Goal: Task Accomplishment & Management: Manage account settings

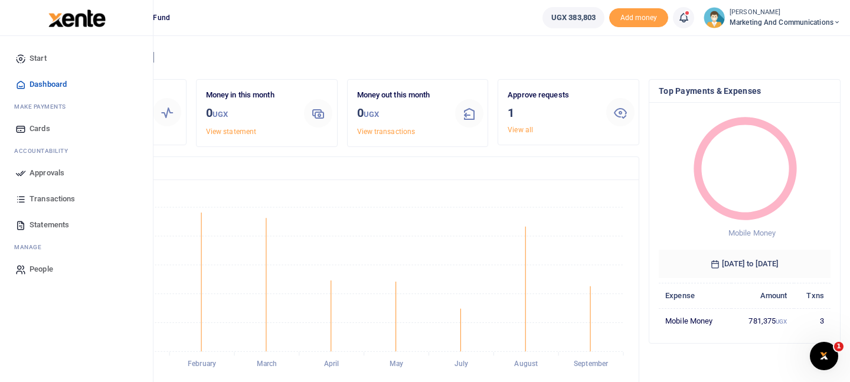
click at [47, 172] on span "Approvals" at bounding box center [47, 173] width 35 height 12
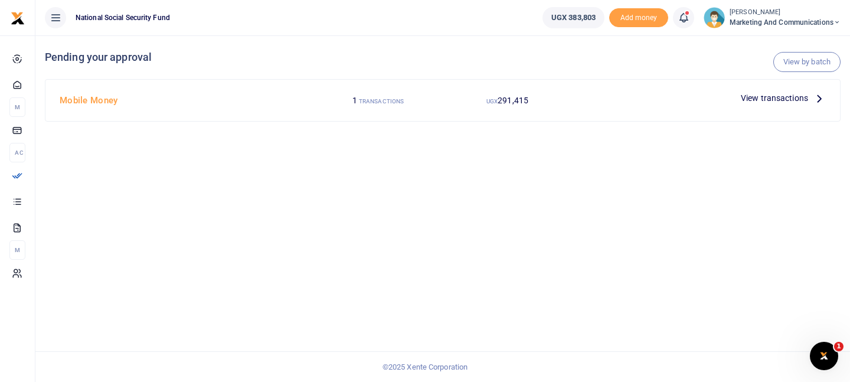
click at [779, 96] on span "View transactions" at bounding box center [774, 98] width 67 height 13
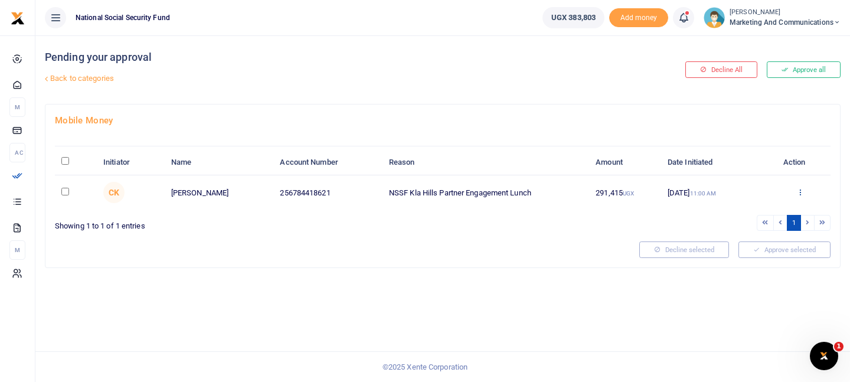
click at [800, 190] on icon at bounding box center [801, 192] width 8 height 8
click at [748, 211] on link "Approve" at bounding box center [756, 212] width 93 height 17
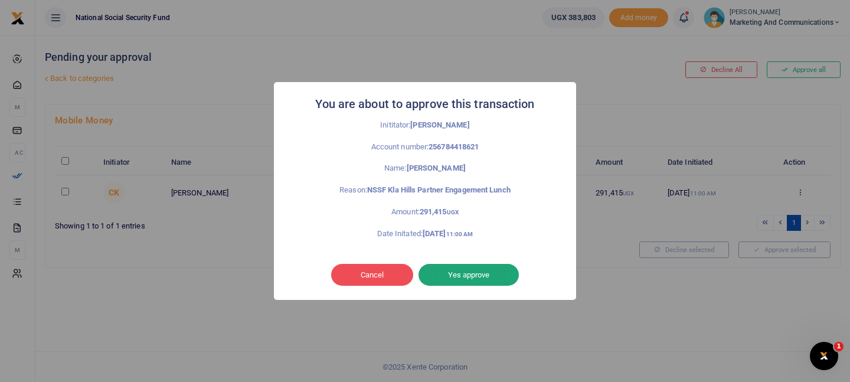
click at [478, 271] on button "Yes approve" at bounding box center [469, 275] width 100 height 22
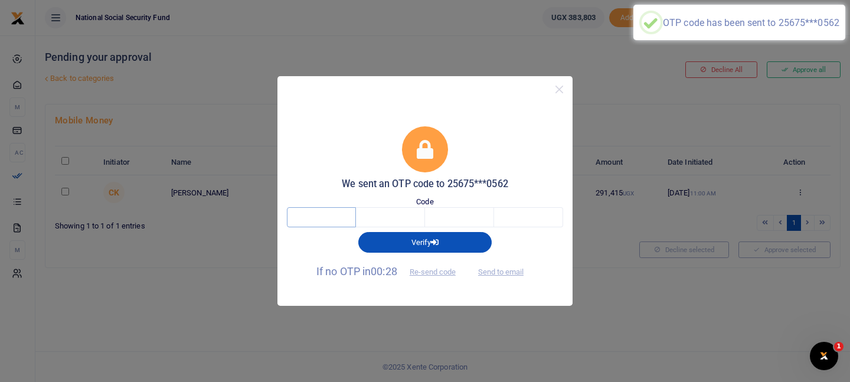
click at [313, 216] on input "text" at bounding box center [321, 217] width 69 height 20
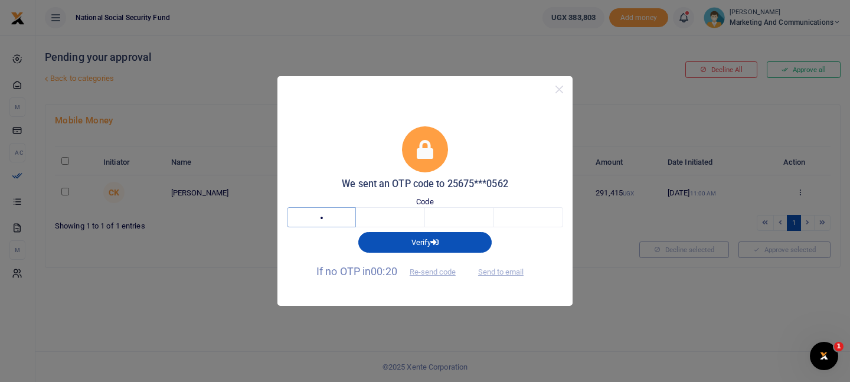
type input "7"
type input "0"
type input "3"
